Goal: Task Accomplishment & Management: Use online tool/utility

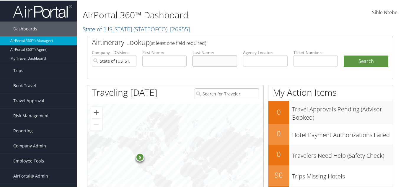
click at [212, 62] on input "text" at bounding box center [214, 60] width 45 height 11
type input "harding"
click at [168, 59] on input "text" at bounding box center [164, 60] width 45 height 11
type input "logan"
click at [130, 60] on input "State of Colorado" at bounding box center [114, 60] width 45 height 11
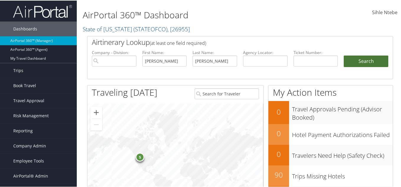
click at [368, 59] on button "Search" at bounding box center [365, 61] width 45 height 12
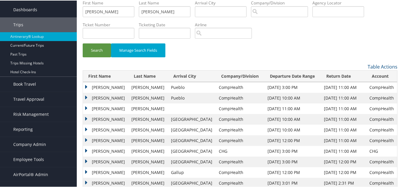
scroll to position [29, 0]
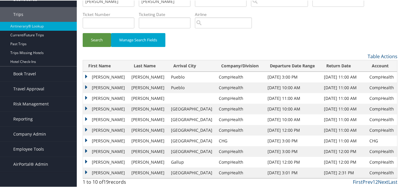
click at [86, 74] on td "Logan" at bounding box center [105, 76] width 45 height 11
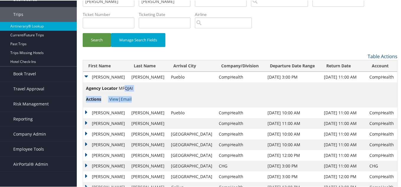
drag, startPoint x: 134, startPoint y: 87, endPoint x: 123, endPoint y: 88, distance: 10.9
click at [123, 88] on td "Agency Locator MFQJAI Actions View | Email" at bounding box center [240, 94] width 314 height 25
click at [123, 90] on li "Agency Locator MFQJAI" at bounding box center [109, 88] width 47 height 9
drag, startPoint x: 118, startPoint y: 87, endPoint x: 133, endPoint y: 89, distance: 15.4
click at [133, 89] on span "MFQJAI" at bounding box center [126, 88] width 14 height 6
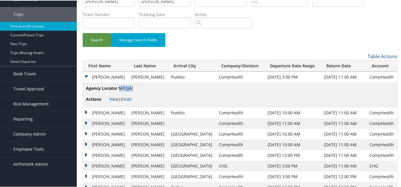
copy span "MFQJAI"
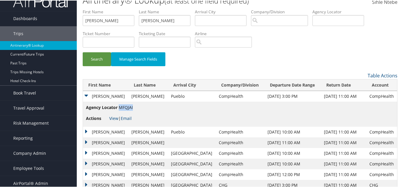
scroll to position [0, 0]
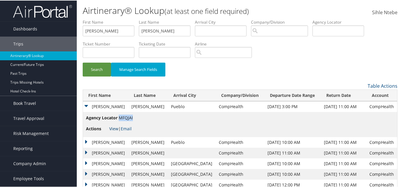
click at [113, 127] on link "View" at bounding box center [113, 128] width 9 height 6
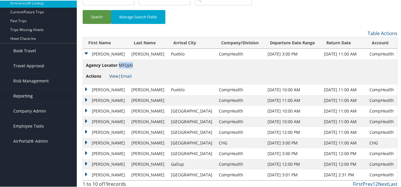
scroll to position [55, 0]
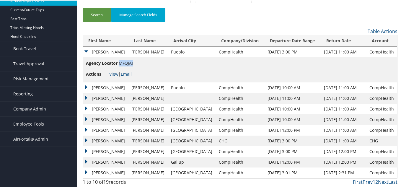
click at [24, 95] on span "Reporting" at bounding box center [22, 93] width 19 height 15
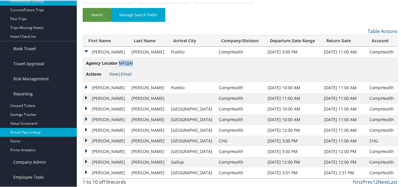
click at [27, 132] on link "Virtual Pay Lookup" at bounding box center [38, 131] width 77 height 9
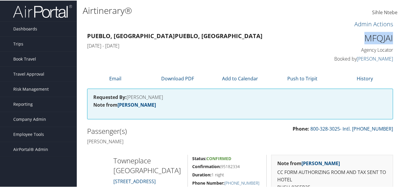
drag, startPoint x: 391, startPoint y: 38, endPoint x: 359, endPoint y: 41, distance: 31.7
click at [359, 41] on div "MFQJAI Agency Locator Agency Locator MFQJAI Booked by Hilary Nangmo Booked by H…" at bounding box center [358, 47] width 79 height 34
copy h1 "MFQJAI"
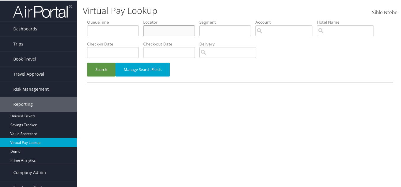
click at [172, 32] on input "text" at bounding box center [169, 30] width 52 height 11
paste input "MFQJAI"
type input "MFQJAI"
click at [101, 69] on button "Search" at bounding box center [101, 69] width 28 height 14
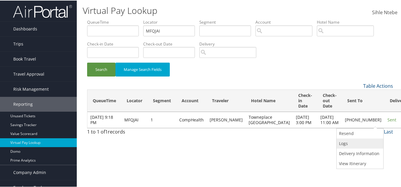
click at [344, 143] on link "Logs" at bounding box center [358, 143] width 45 height 10
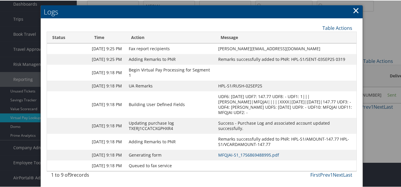
scroll to position [51, 0]
click at [260, 151] on link "MFQJAI-S1_1756869488995.pdf" at bounding box center [248, 154] width 61 height 6
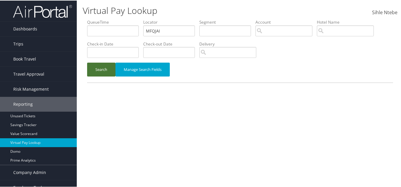
drag, startPoint x: 105, startPoint y: 68, endPoint x: 109, endPoint y: 68, distance: 3.5
click at [105, 68] on button "Search" at bounding box center [101, 69] width 28 height 14
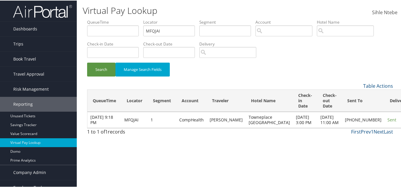
click at [350, 133] on link "Resend" at bounding box center [358, 133] width 45 height 10
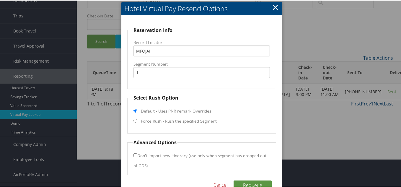
scroll to position [29, 0]
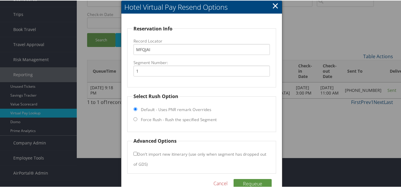
click at [134, 117] on input "Force Rush - Rush the specified Segment" at bounding box center [135, 119] width 4 height 4
radio input "true"
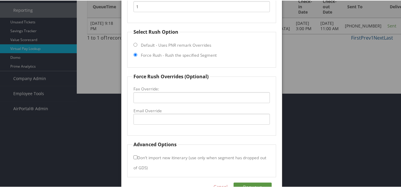
scroll to position [108, 0]
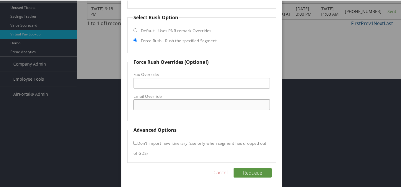
click at [148, 103] on input "Email Override" at bounding box center [201, 104] width 136 height 11
click at [144, 105] on input "townplace" at bounding box center [201, 104] width 136 height 11
type input "townetlaceplace"
click at [166, 105] on input "townetlaceplace" at bounding box center [201, 104] width 136 height 11
drag, startPoint x: 166, startPoint y: 105, endPoint x: 123, endPoint y: 101, distance: 43.6
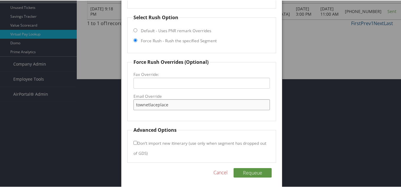
click at [124, 101] on div "Reservation Info Record Locator MFQJAI Segment Number: 1 Select Rush Option Def…" at bounding box center [201, 62] width 160 height 254
click at [144, 104] on input "townplace.downtown" at bounding box center [201, 104] width 136 height 11
click at [181, 103] on input "towneplace.downtown" at bounding box center [201, 104] width 136 height 11
click at [182, 104] on input "[EMAIL_ADDRESS][DOMAIN_NAME]" at bounding box center [201, 104] width 136 height 11
type input "[EMAIL_ADDRESS][DOMAIN_NAME]"
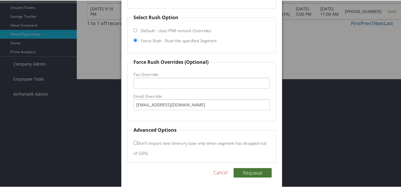
click at [246, 170] on button "Requeue" at bounding box center [252, 171] width 38 height 9
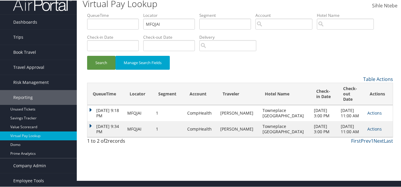
scroll to position [0, 0]
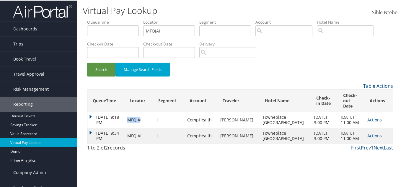
drag, startPoint x: 143, startPoint y: 117, endPoint x: 132, endPoint y: 117, distance: 11.5
click at [132, 117] on td "MFQJAI" at bounding box center [138, 119] width 29 height 16
drag, startPoint x: 147, startPoint y: 117, endPoint x: 131, endPoint y: 117, distance: 16.2
click at [131, 117] on td "MFQJAI" at bounding box center [138, 119] width 29 height 16
copy td "MFQJAI"
